Goal: Task Accomplishment & Management: Complete application form

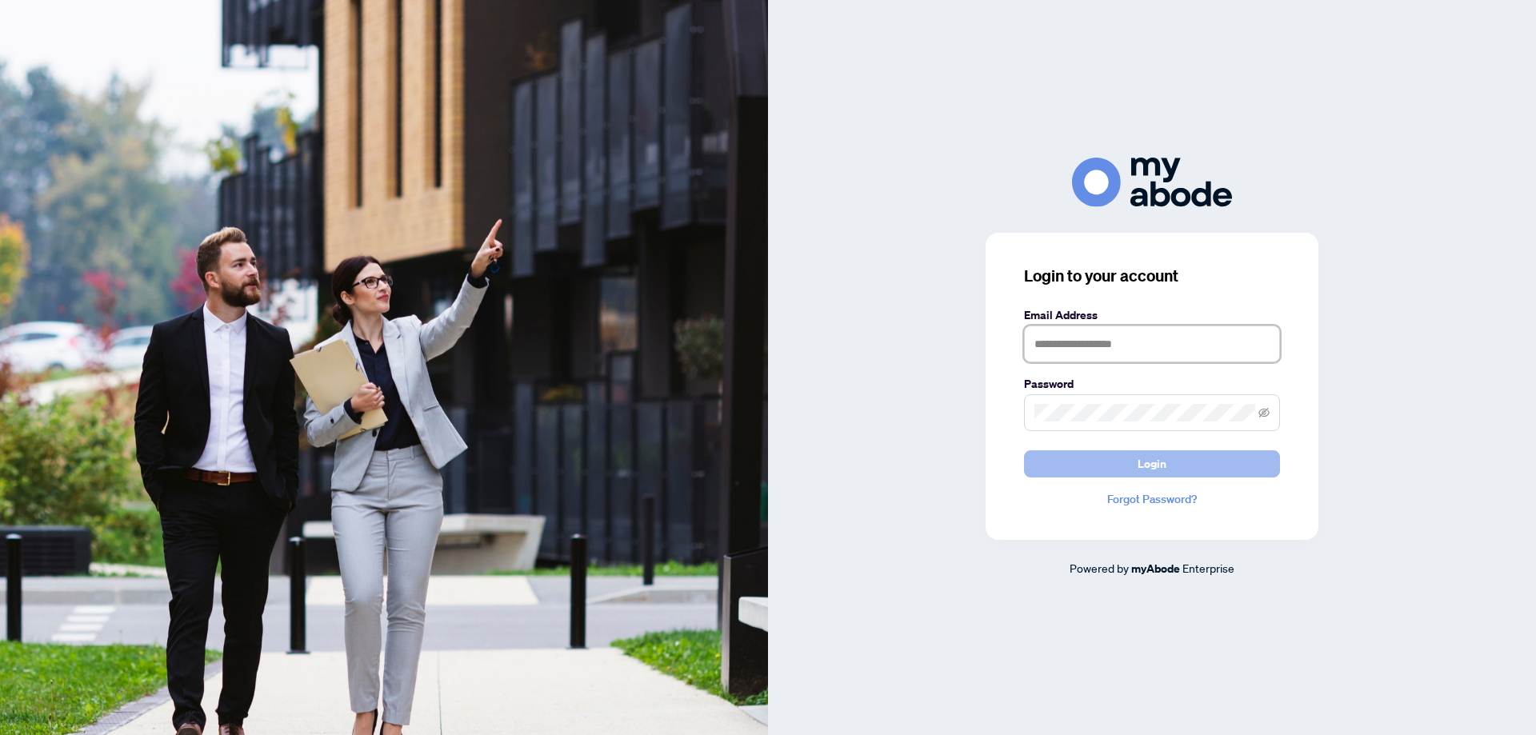
type input "**********"
click at [1132, 465] on button "Login" at bounding box center [1152, 464] width 256 height 27
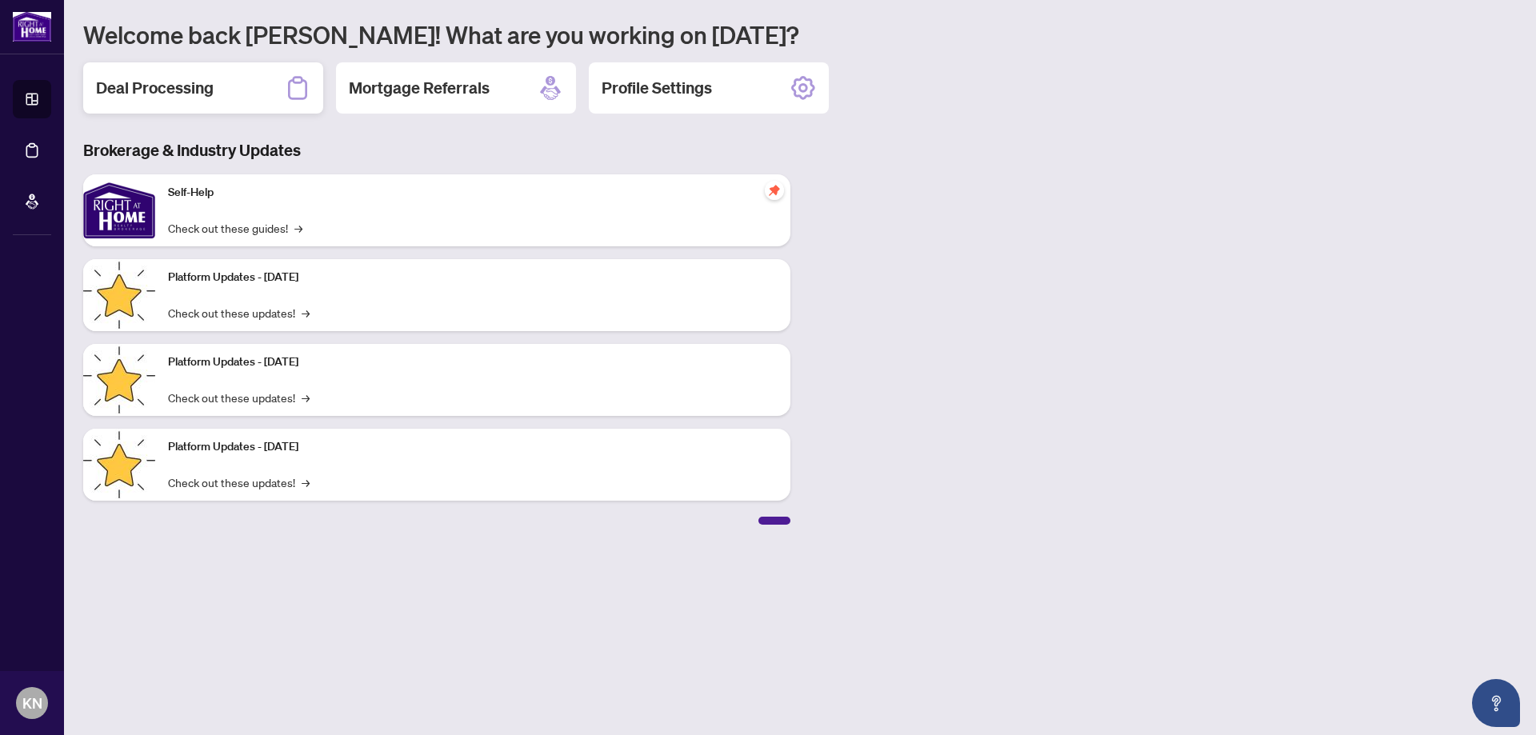
click at [256, 89] on div "Deal Processing" at bounding box center [203, 87] width 240 height 51
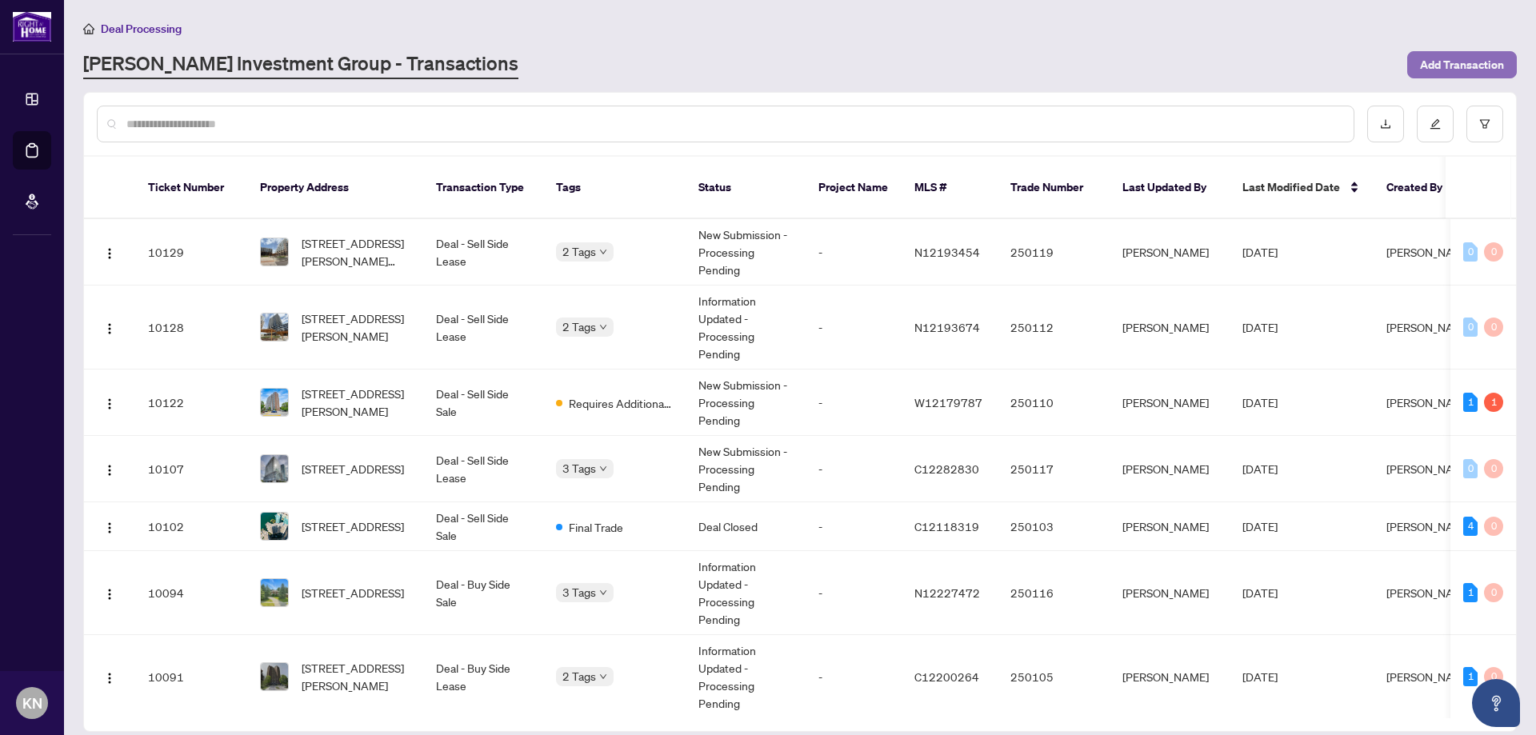
click at [1445, 66] on span "Add Transaction" at bounding box center [1462, 65] width 84 height 26
